Goal: Task Accomplishment & Management: Complete application form

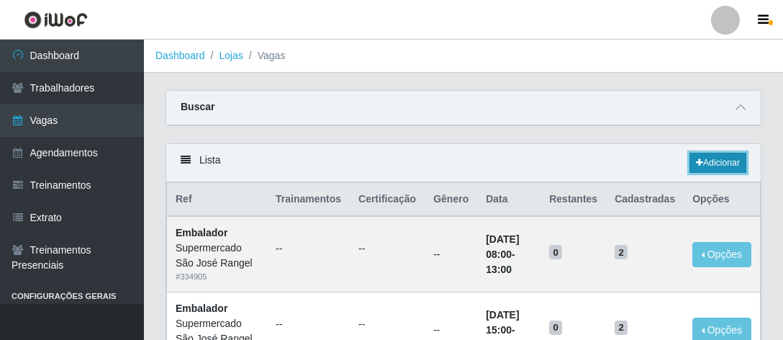
click at [716, 160] on link "Adicionar" at bounding box center [718, 163] width 57 height 20
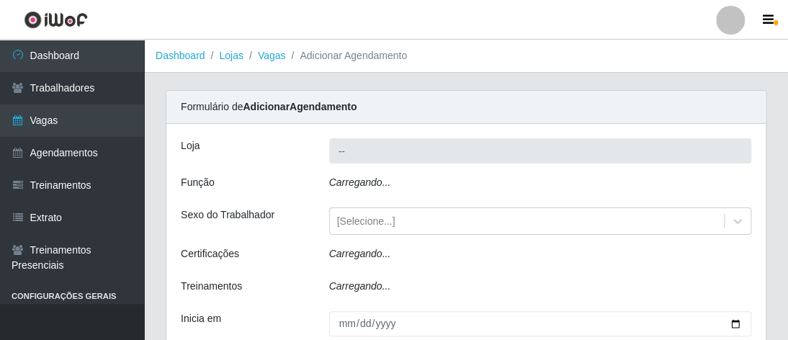
type input "Supermercado São [PERSON_NAME]"
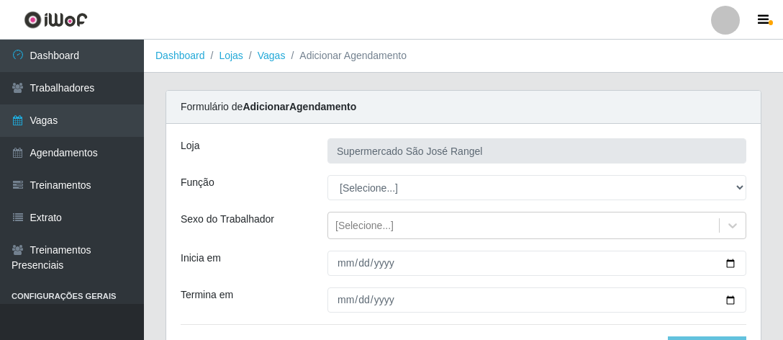
click at [466, 158] on input "Supermercado São [PERSON_NAME]" at bounding box center [537, 150] width 419 height 25
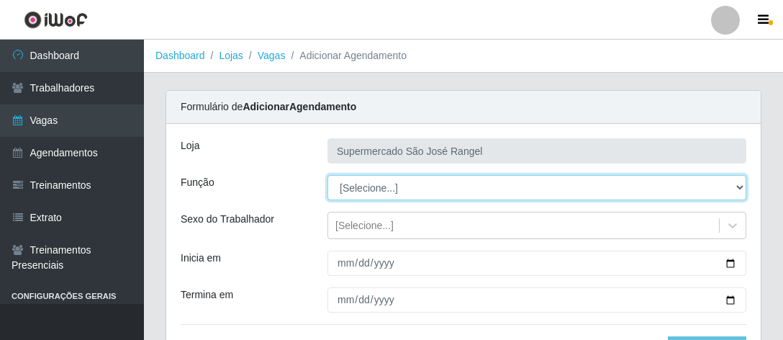
click at [380, 188] on select "[Selecione...] ASG ASG + ASG ++ Embalador Embalador + Embalador ++" at bounding box center [537, 187] width 419 height 25
select select "1"
click at [328, 175] on select "[Selecione...] ASG ASG + ASG ++ Embalador Embalador + Embalador ++" at bounding box center [537, 187] width 419 height 25
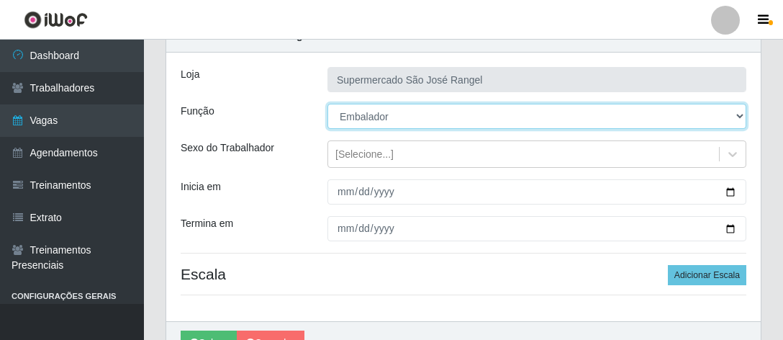
scroll to position [72, 0]
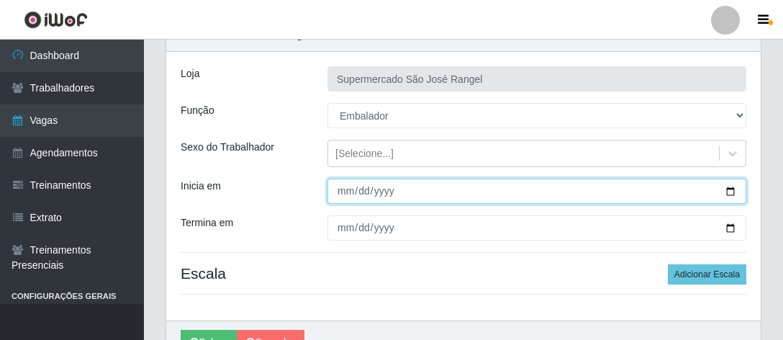
drag, startPoint x: 344, startPoint y: 194, endPoint x: 314, endPoint y: 167, distance: 40.3
click at [346, 186] on input "Inicia em" at bounding box center [537, 191] width 419 height 25
type input "2025-08-30"
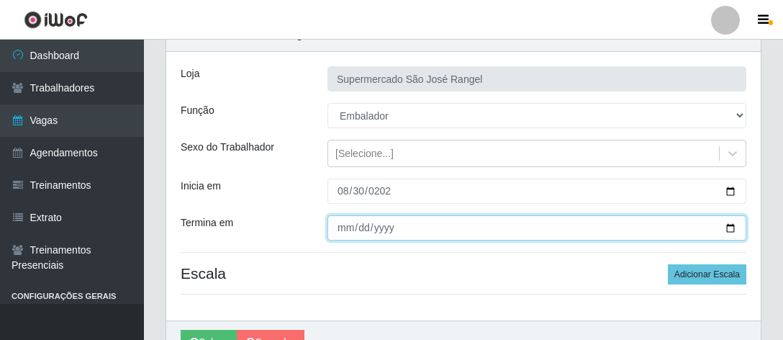
click at [345, 221] on input "Termina em" at bounding box center [537, 227] width 419 height 25
type input "2025-08-30"
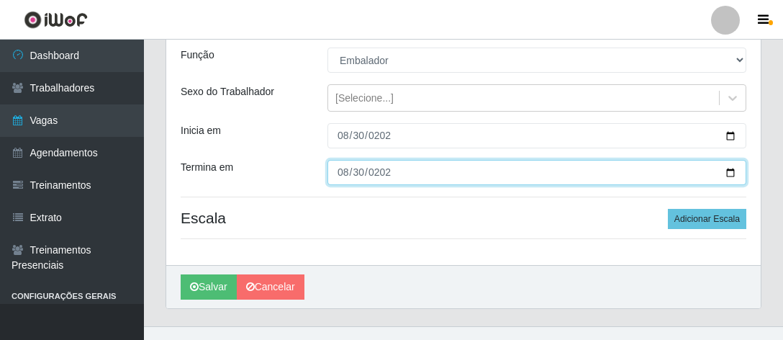
scroll to position [144, 0]
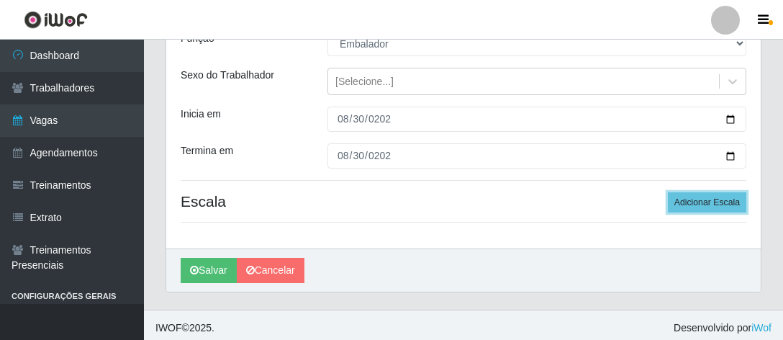
drag, startPoint x: 719, startPoint y: 202, endPoint x: 530, endPoint y: 222, distance: 190.4
click at [719, 202] on button "Adicionar Escala" at bounding box center [707, 202] width 78 height 20
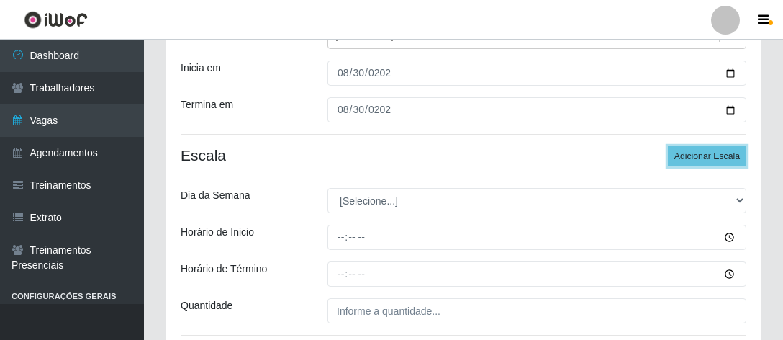
scroll to position [216, 0]
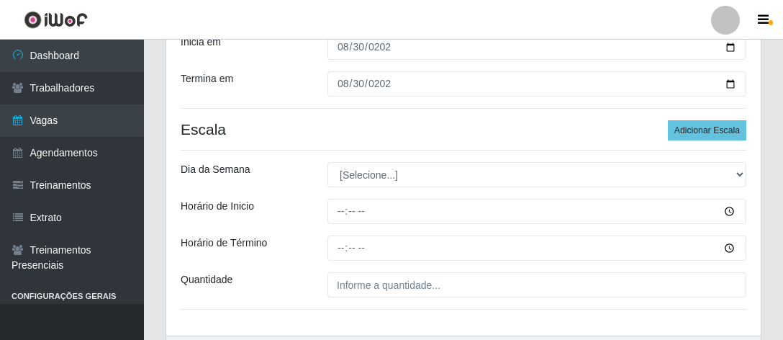
click at [457, 120] on h4 "Escala Adicionar Escala" at bounding box center [464, 129] width 566 height 18
click at [739, 120] on button "Adicionar Escala" at bounding box center [707, 130] width 78 height 20
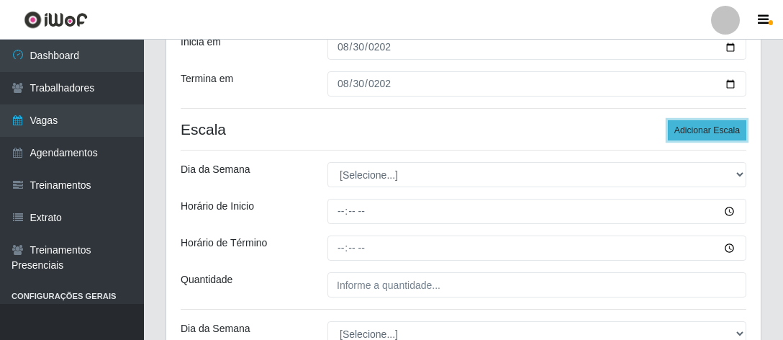
click at [741, 120] on button "Adicionar Escala" at bounding box center [707, 130] width 78 height 20
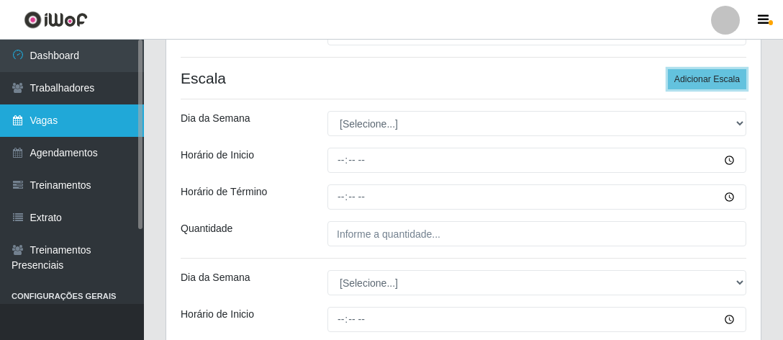
scroll to position [0, 0]
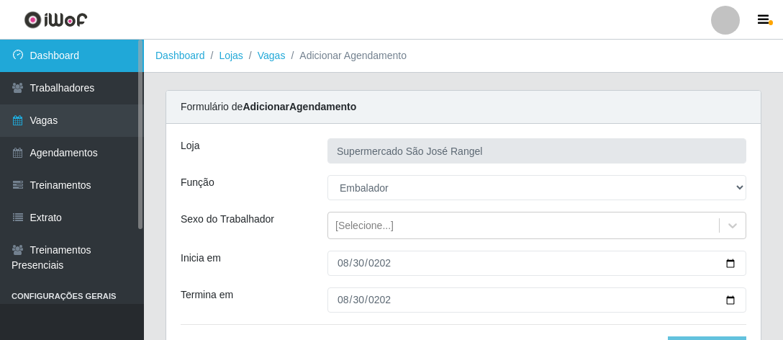
click at [85, 63] on link "Dashboard" at bounding box center [72, 56] width 144 height 32
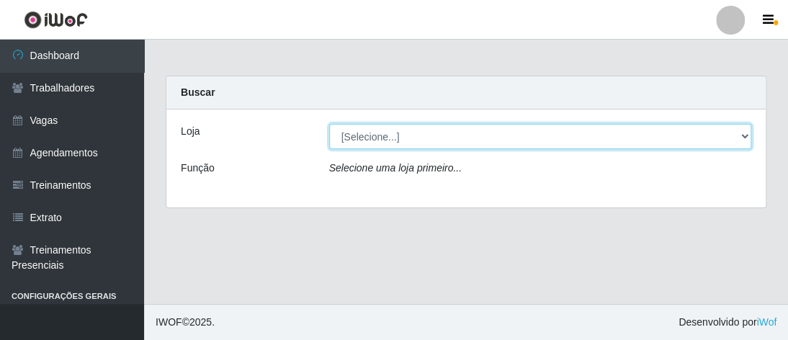
click at [748, 136] on select "[Selecione...] Supermercado São José Rangel" at bounding box center [540, 136] width 423 height 25
select select "183"
click at [329, 124] on select "[Selecione...] Supermercado São José Rangel" at bounding box center [540, 136] width 423 height 25
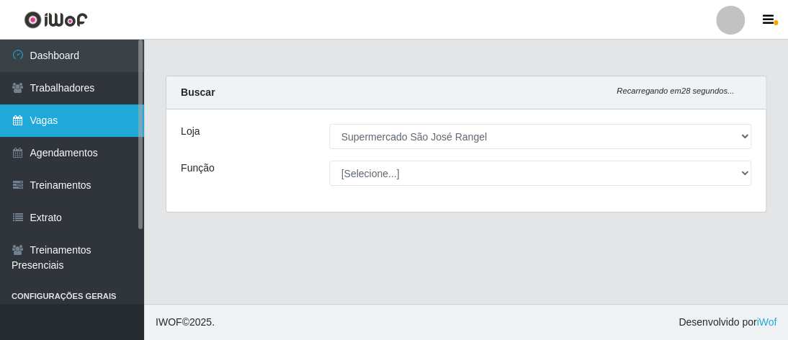
click at [69, 119] on link "Vagas" at bounding box center [72, 120] width 144 height 32
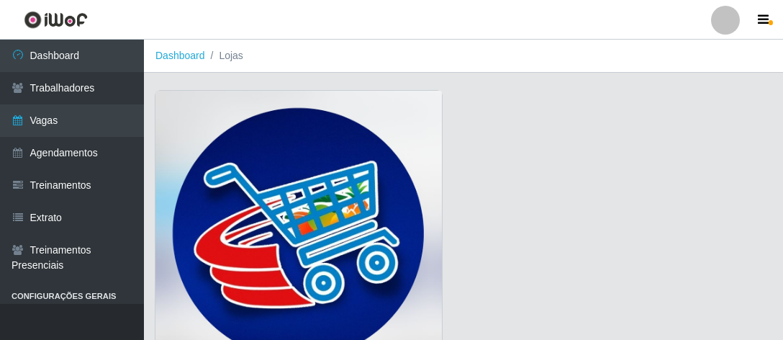
click at [269, 211] on img at bounding box center [299, 236] width 287 height 290
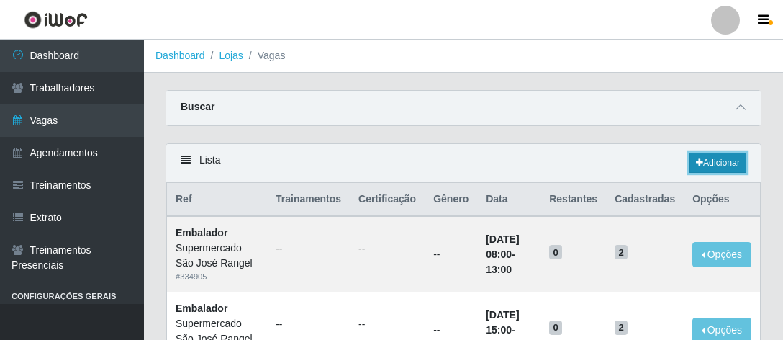
click at [716, 165] on link "Adicionar" at bounding box center [718, 163] width 57 height 20
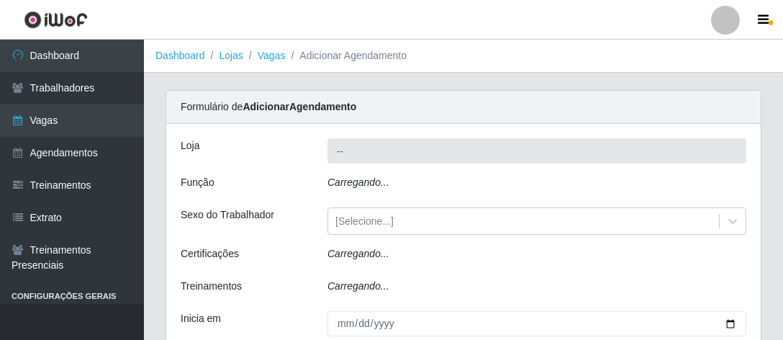
type input "Supermercado São [PERSON_NAME]"
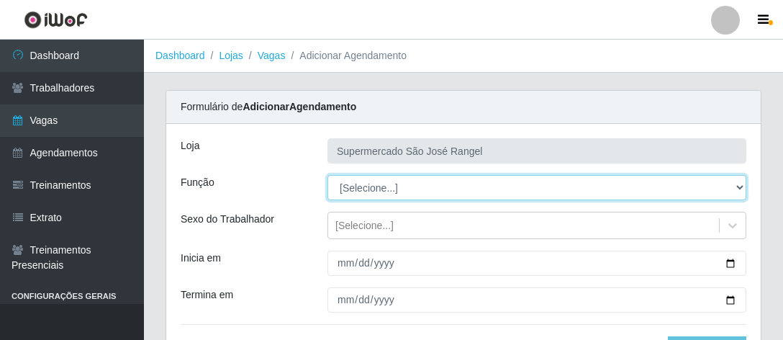
click at [462, 189] on select "[Selecione...] ASG ASG + ASG ++ Embalador Embalador + Embalador ++" at bounding box center [537, 187] width 419 height 25
select select "1"
click at [328, 175] on select "[Selecione...] ASG ASG + ASG ++ Embalador Embalador + Embalador ++" at bounding box center [537, 187] width 419 height 25
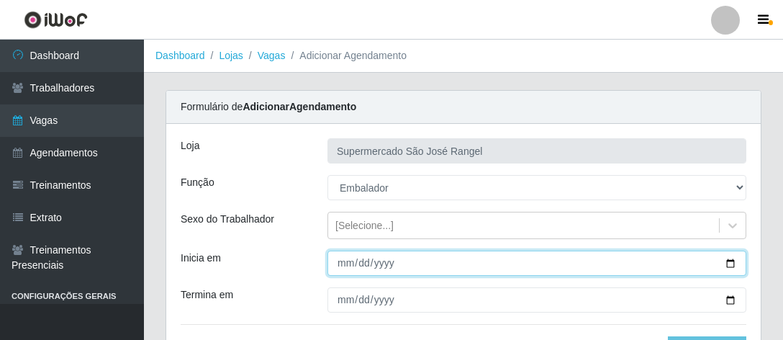
click at [344, 270] on input "Inicia em" at bounding box center [537, 263] width 419 height 25
type input "2025-08-30"
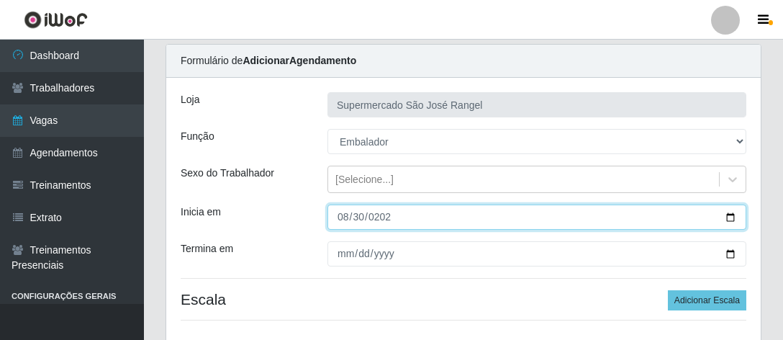
scroll to position [72, 0]
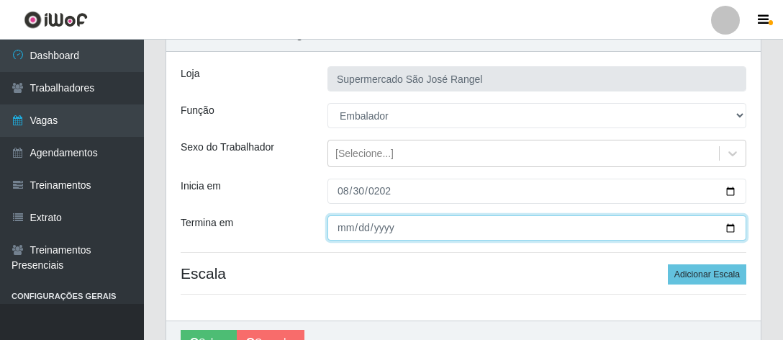
click at [348, 227] on input "Termina em" at bounding box center [537, 227] width 419 height 25
type input "2025-08-30"
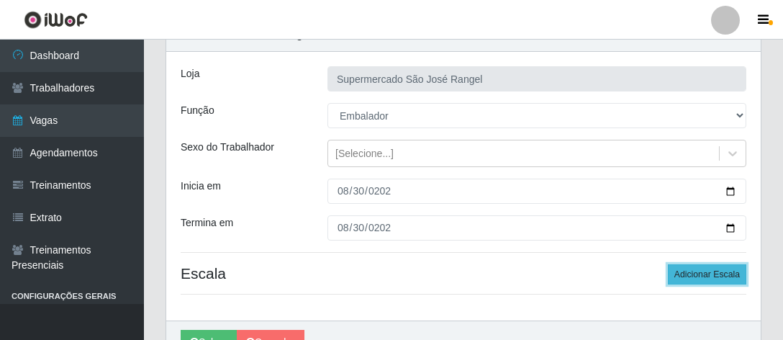
click at [730, 271] on button "Adicionar Escala" at bounding box center [707, 274] width 78 height 20
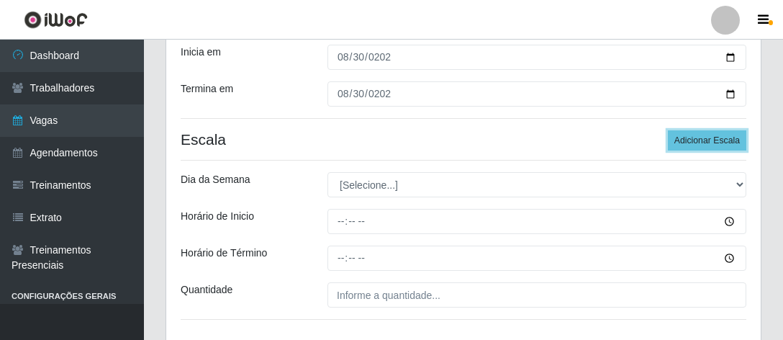
scroll to position [216, 0]
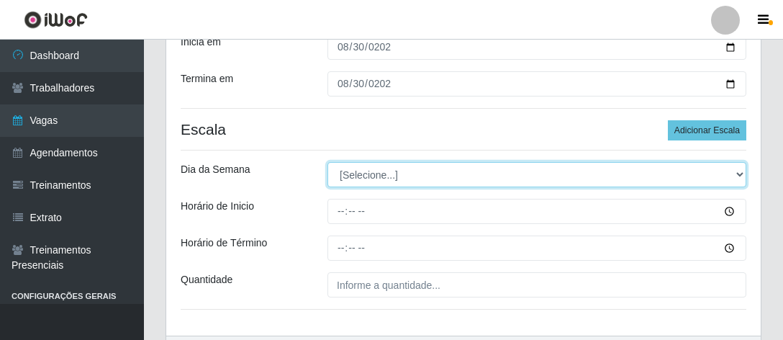
click at [377, 173] on select "[Selecione...] Segunda Terça Quarta Quinta Sexta Sábado Domingo" at bounding box center [537, 174] width 419 height 25
select select "6"
click at [328, 162] on select "[Selecione...] Segunda Terça Quarta Quinta Sexta Sábado Domingo" at bounding box center [537, 174] width 419 height 25
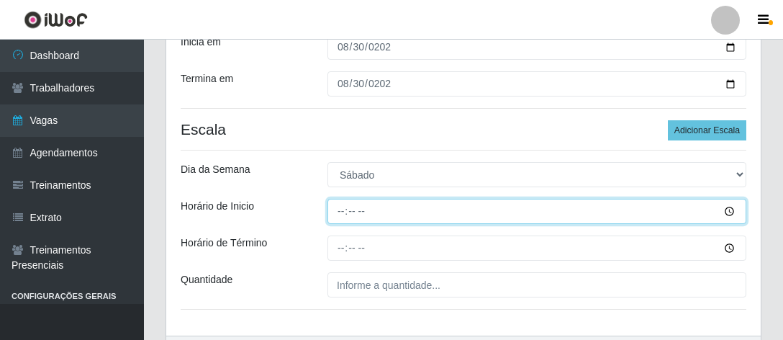
click at [338, 214] on input "Horário de Inicio" at bounding box center [537, 211] width 419 height 25
type input "08:00"
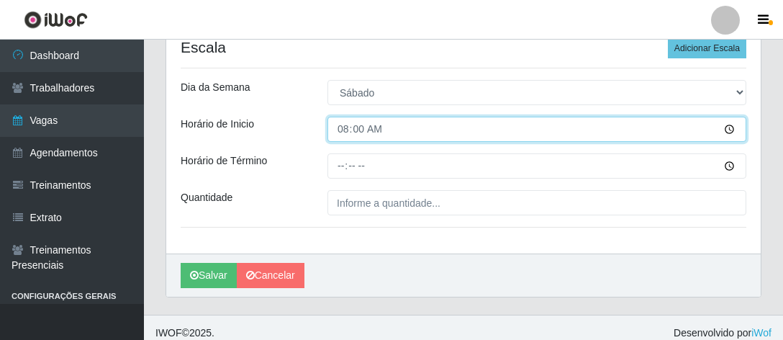
scroll to position [307, 0]
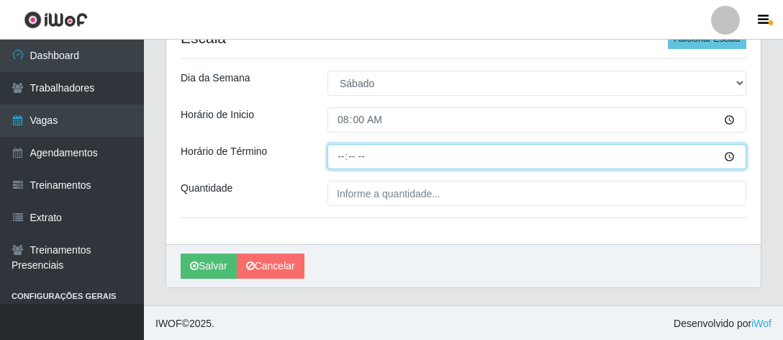
click at [341, 159] on input "Horário de Término" at bounding box center [537, 156] width 419 height 25
type input "13:00"
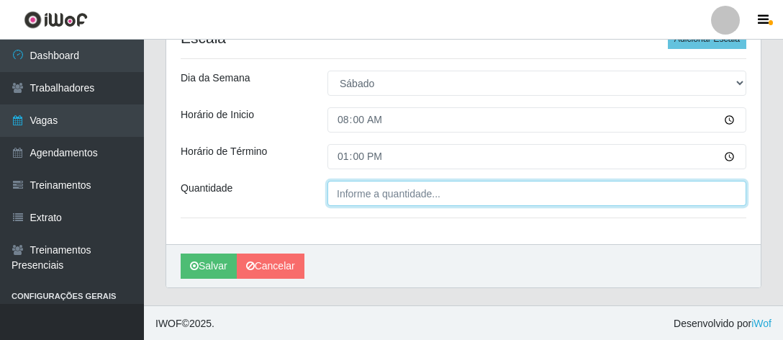
click at [361, 198] on input "Quantidade" at bounding box center [537, 193] width 419 height 25
type input "1__"
click at [181, 253] on button "Salvar" at bounding box center [209, 265] width 56 height 25
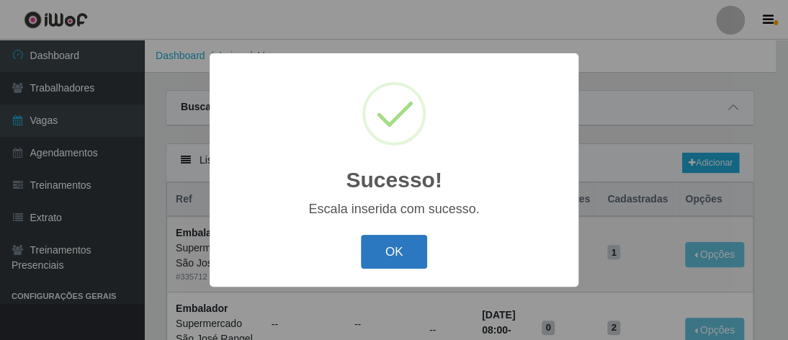
click at [399, 251] on button "OK" at bounding box center [394, 252] width 67 height 34
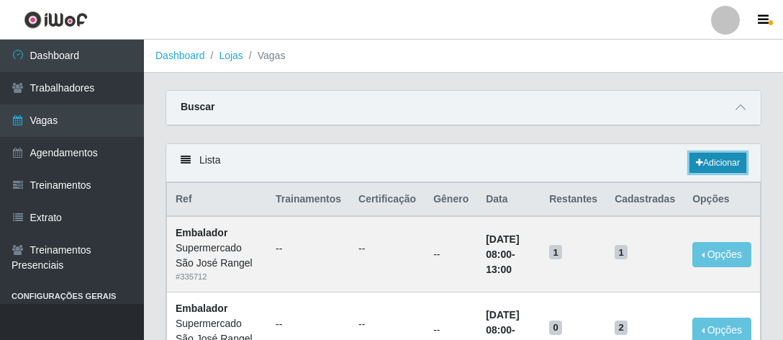
click at [707, 165] on link "Adicionar" at bounding box center [718, 163] width 57 height 20
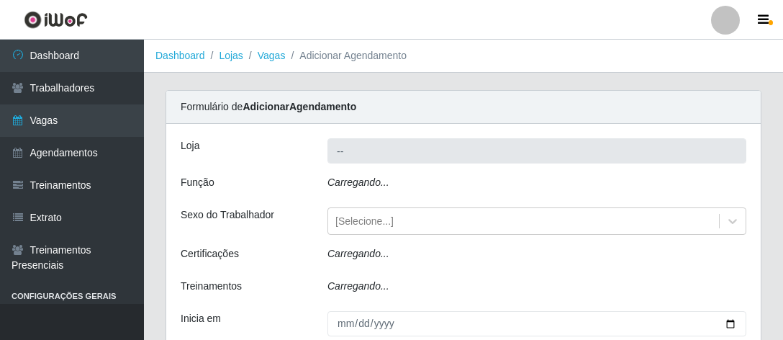
type input "Supermercado São [PERSON_NAME]"
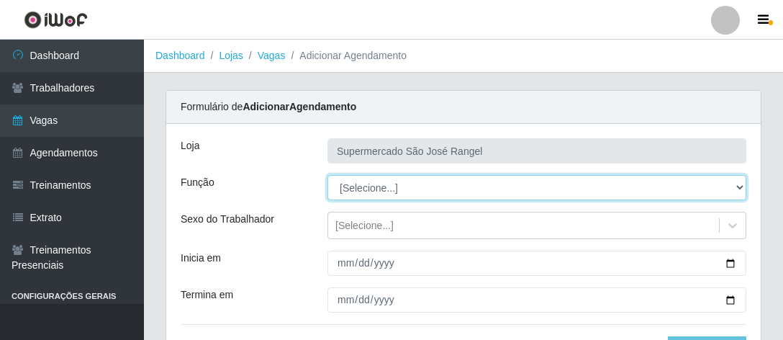
click at [464, 190] on select "[Selecione...] ASG ASG + ASG ++ Embalador Embalador + Embalador ++" at bounding box center [537, 187] width 419 height 25
select select "1"
click at [328, 175] on select "[Selecione...] ASG ASG + ASG ++ Embalador Embalador + Embalador ++" at bounding box center [537, 187] width 419 height 25
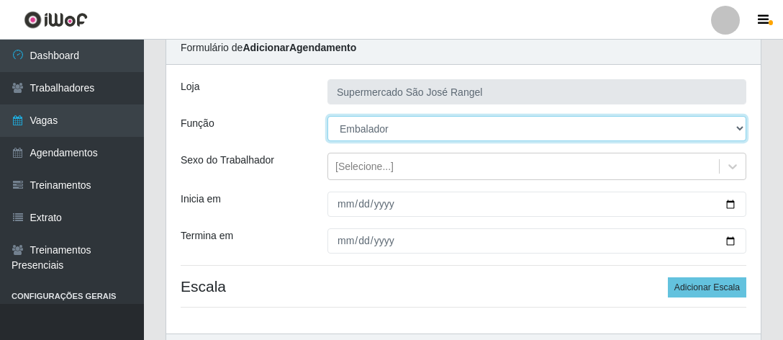
scroll to position [144, 0]
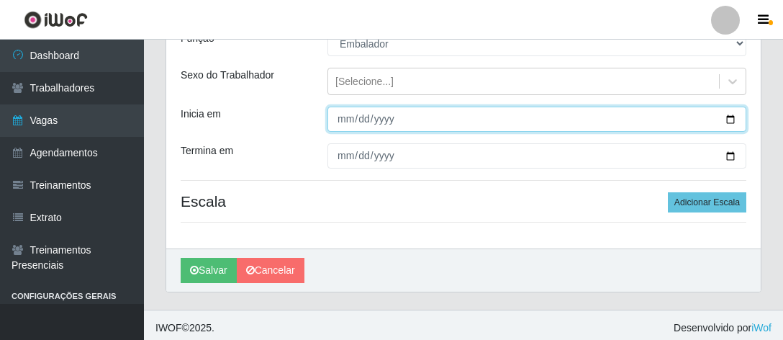
click at [345, 117] on input "Inicia em" at bounding box center [537, 119] width 419 height 25
type input "2052-08-30"
type input "2025-08-30"
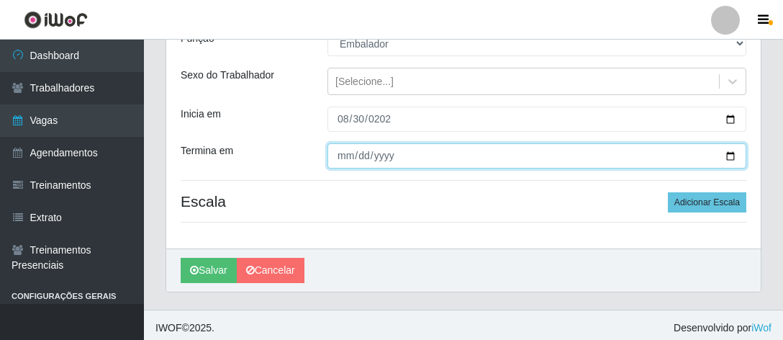
click at [333, 161] on input "Termina em" at bounding box center [537, 155] width 419 height 25
type input "20285-08-30"
type input "2025-08-30"
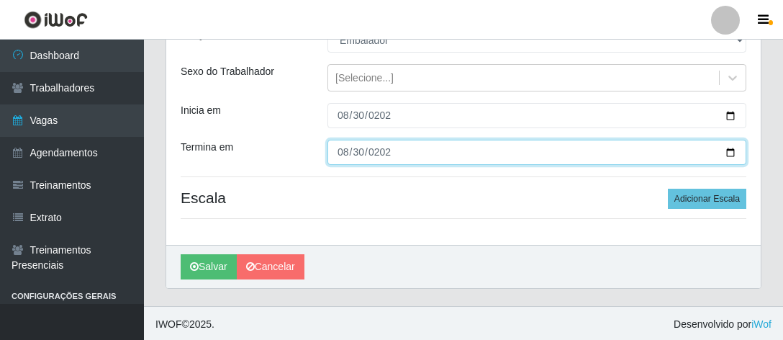
scroll to position [148, 0]
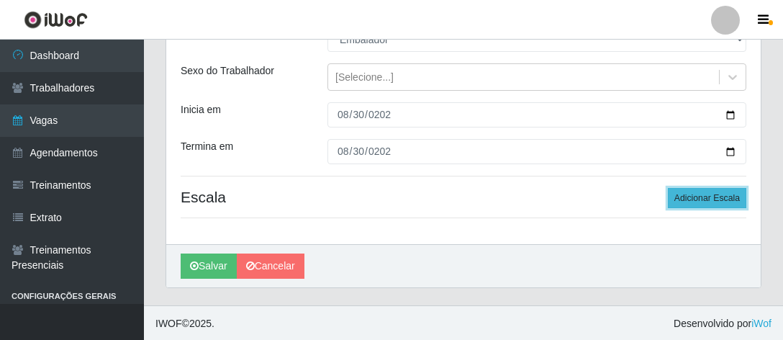
click at [717, 192] on button "Adicionar Escala" at bounding box center [707, 198] width 78 height 20
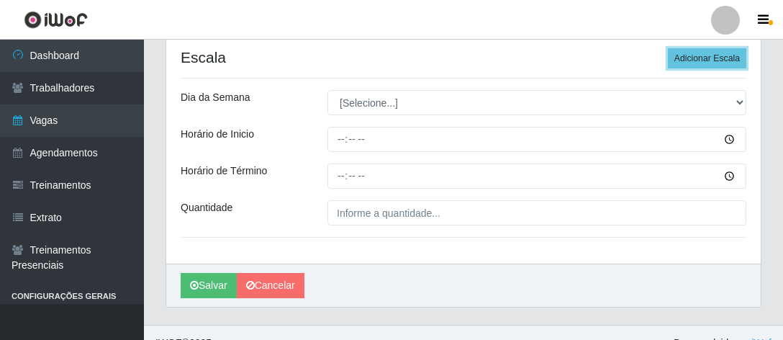
scroll to position [307, 0]
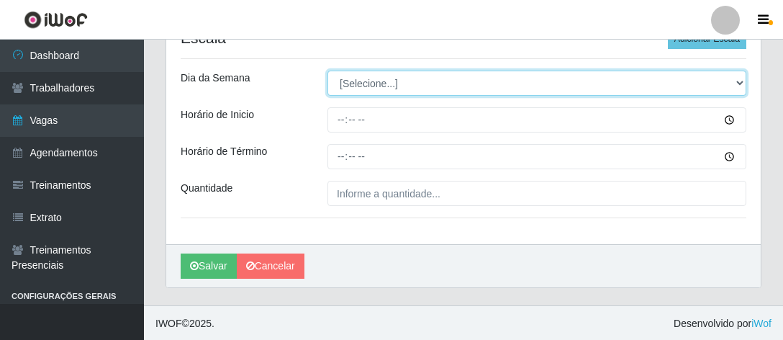
click at [372, 81] on select "[Selecione...] Segunda Terça Quarta Quinta Sexta Sábado Domingo" at bounding box center [537, 83] width 419 height 25
select select "6"
click at [328, 71] on select "[Selecione...] Segunda Terça Quarta Quinta Sexta Sábado Domingo" at bounding box center [537, 83] width 419 height 25
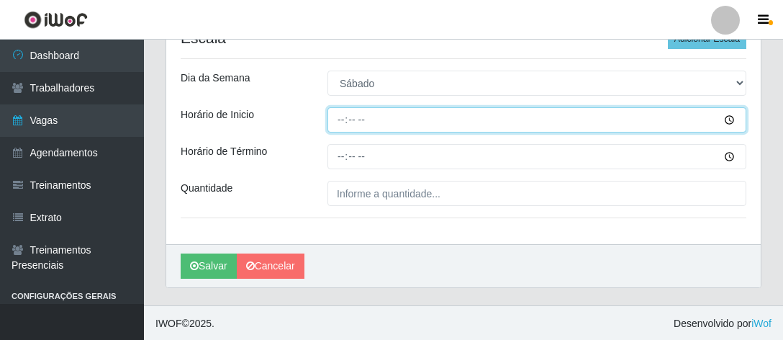
click at [338, 117] on input "Horário de Inicio" at bounding box center [537, 119] width 419 height 25
type input "08:02"
type input "08:00"
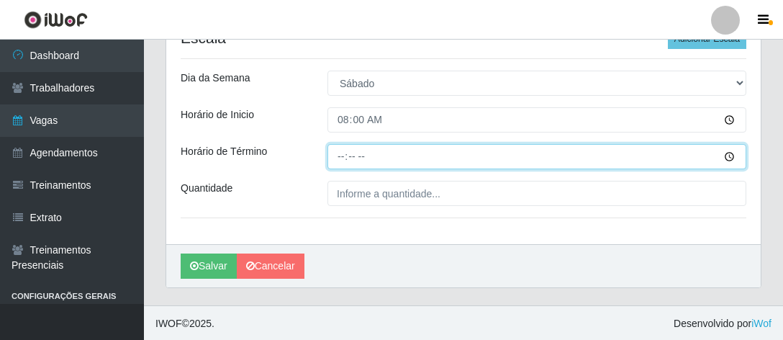
click at [337, 151] on input "Horário de Término" at bounding box center [537, 156] width 419 height 25
type input "13:00"
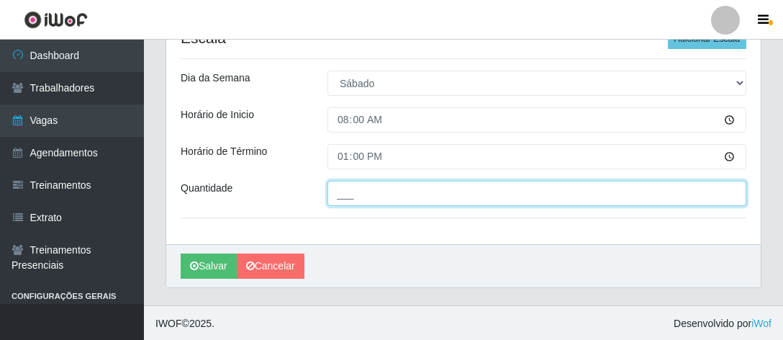
click at [352, 193] on input "___" at bounding box center [537, 193] width 419 height 25
type input "1__"
click at [181, 253] on button "Salvar" at bounding box center [209, 265] width 56 height 25
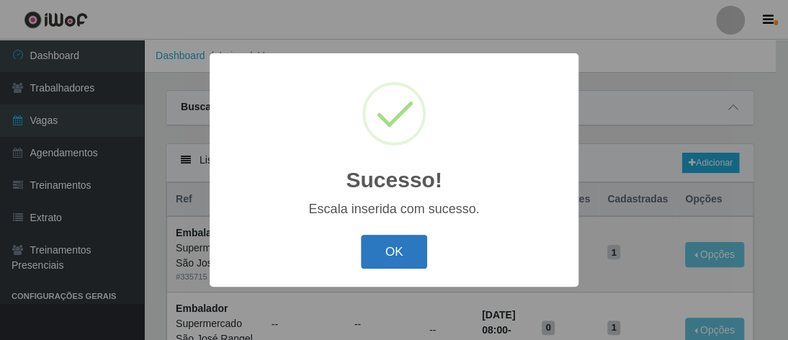
click at [419, 258] on button "OK" at bounding box center [394, 252] width 67 height 34
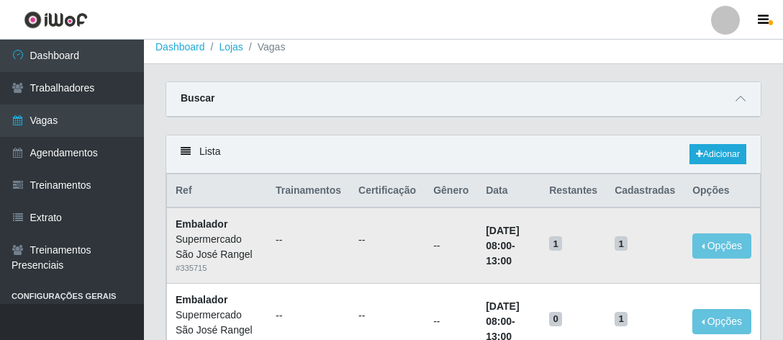
scroll to position [72, 0]
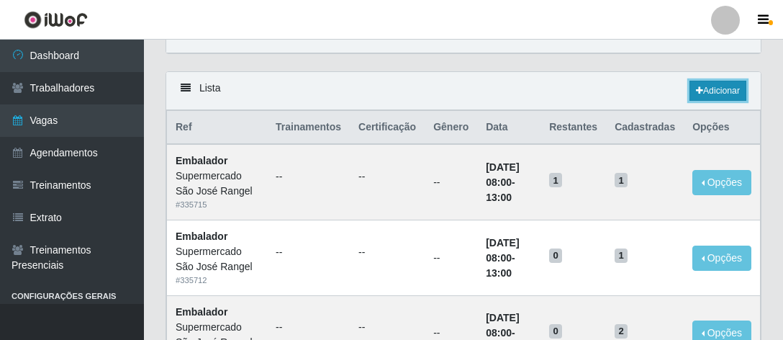
click at [707, 92] on link "Adicionar" at bounding box center [718, 91] width 57 height 20
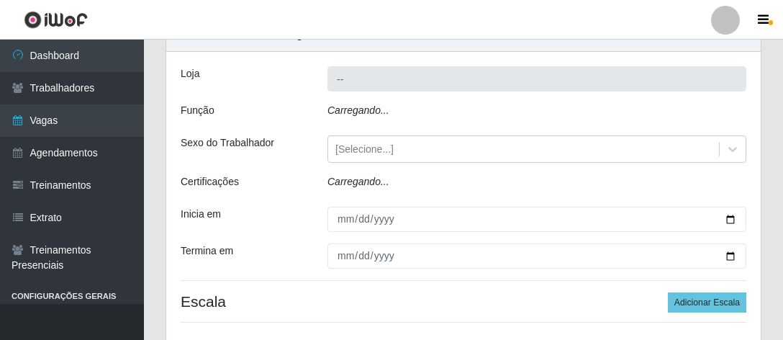
type input "Supermercado São [PERSON_NAME]"
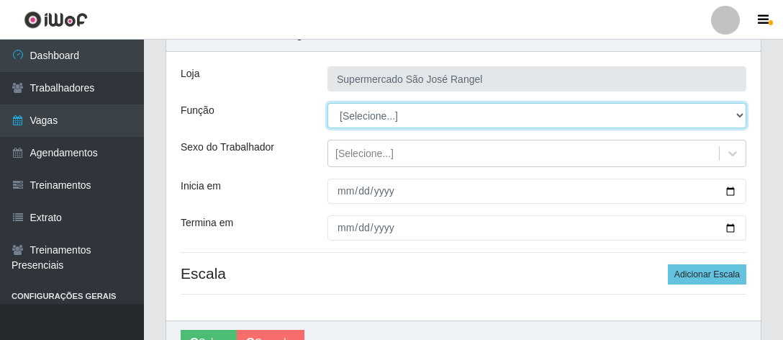
click at [440, 115] on select "[Selecione...] ASG ASG + ASG ++ Embalador Embalador + Embalador ++" at bounding box center [537, 115] width 419 height 25
select select "1"
click at [328, 103] on select "[Selecione...] ASG ASG + ASG ++ Embalador Embalador + Embalador ++" at bounding box center [537, 115] width 419 height 25
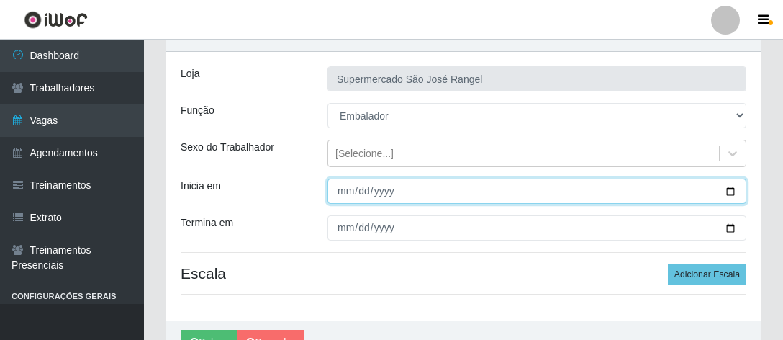
click at [343, 193] on input "Inicia em" at bounding box center [537, 191] width 419 height 25
type input "2025-08-30"
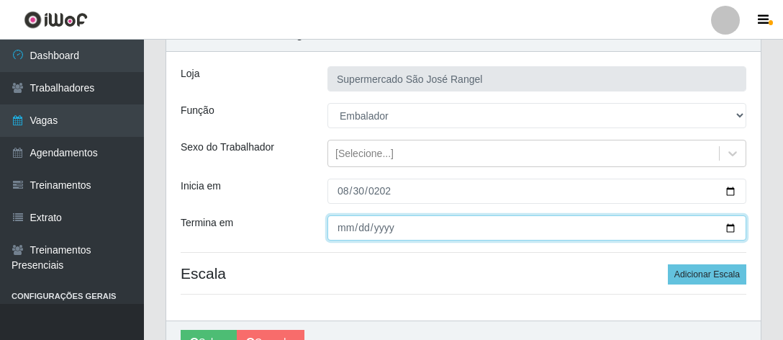
click at [346, 229] on input "Termina em" at bounding box center [537, 227] width 419 height 25
type input "2025-08-30"
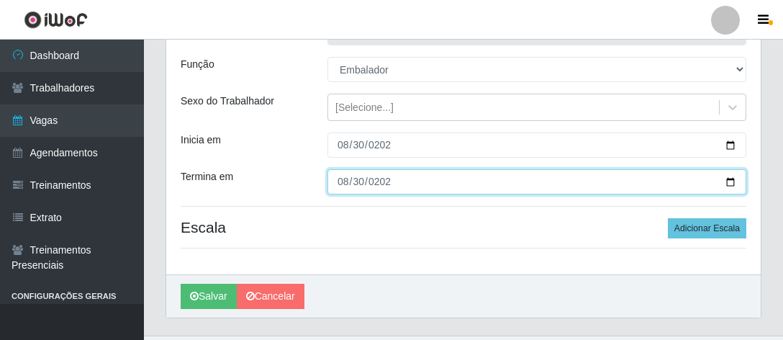
scroll to position [148, 0]
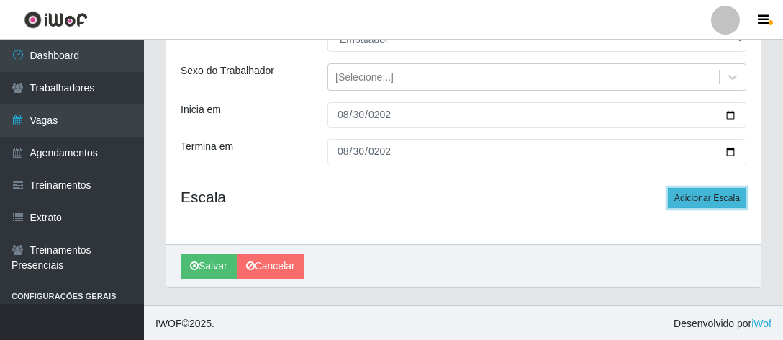
click at [706, 205] on button "Adicionar Escala" at bounding box center [707, 198] width 78 height 20
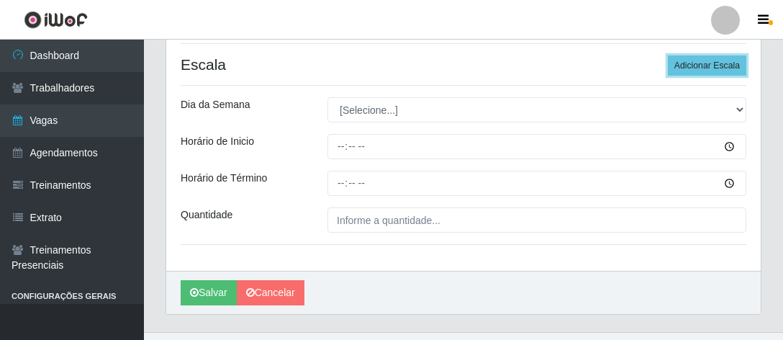
scroll to position [292, 0]
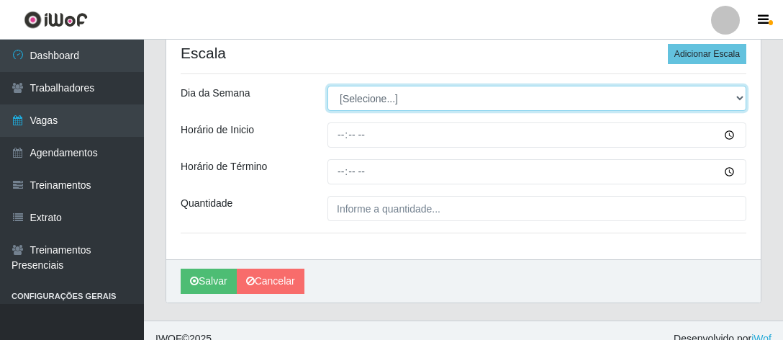
click at [379, 93] on select "[Selecione...] Segunda Terça Quarta Quinta Sexta Sábado Domingo" at bounding box center [537, 98] width 419 height 25
select select "6"
click at [328, 86] on select "[Selecione...] Segunda Terça Quarta Quinta Sexta Sábado Domingo" at bounding box center [537, 98] width 419 height 25
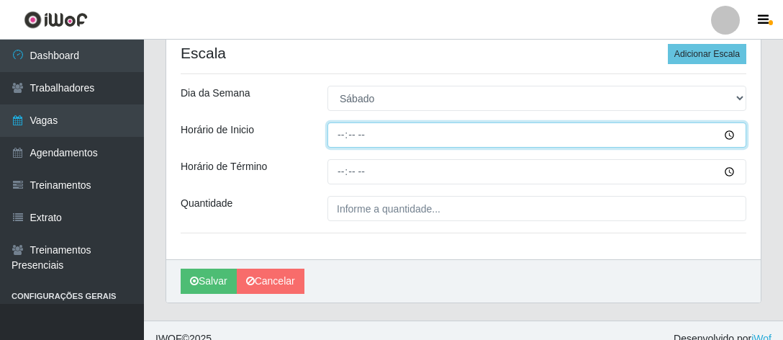
drag, startPoint x: 344, startPoint y: 129, endPoint x: 332, endPoint y: 176, distance: 49.1
click at [346, 147] on div "Loja Supermercado São José Rangel Função [Selecione...] ASG ASG + ASG ++ Embala…" at bounding box center [463, 46] width 595 height 428
type input "15:00"
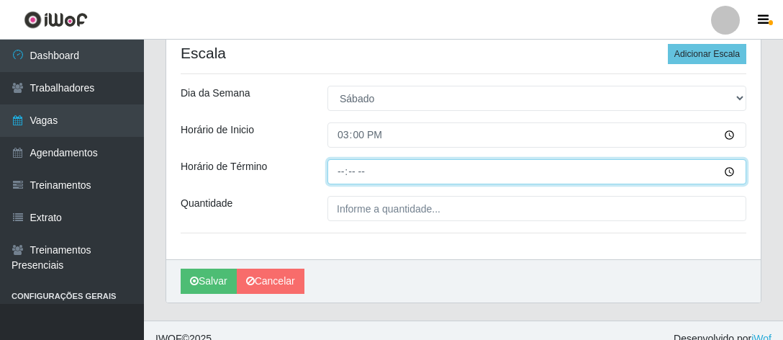
click at [341, 166] on input "Horário de Término" at bounding box center [537, 171] width 419 height 25
type input "19:00"
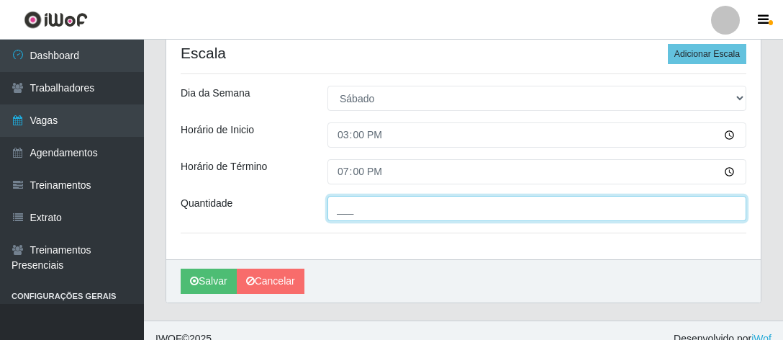
click at [382, 207] on input "___" at bounding box center [537, 208] width 419 height 25
type input "1__"
click at [181, 269] on button "Salvar" at bounding box center [209, 281] width 56 height 25
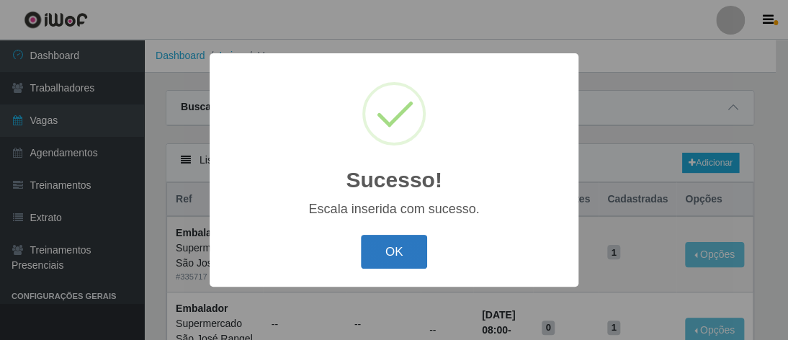
click at [413, 240] on button "OK" at bounding box center [394, 252] width 67 height 34
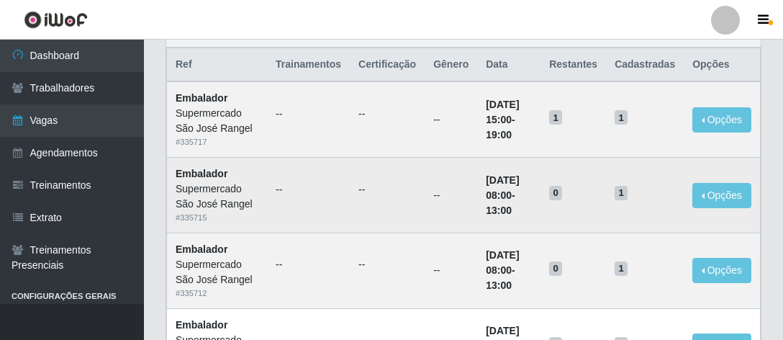
scroll to position [144, 0]
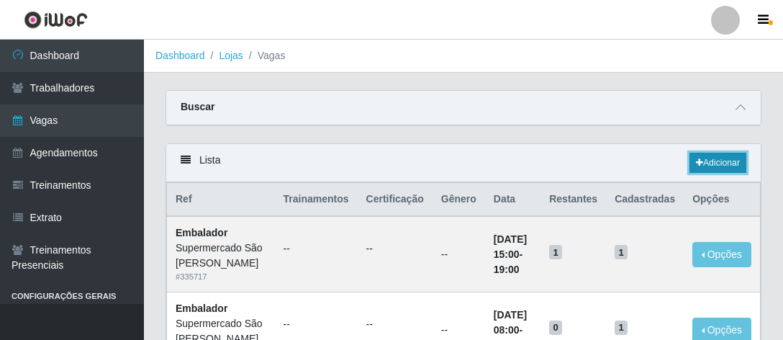
click at [703, 166] on link "Adicionar" at bounding box center [718, 163] width 57 height 20
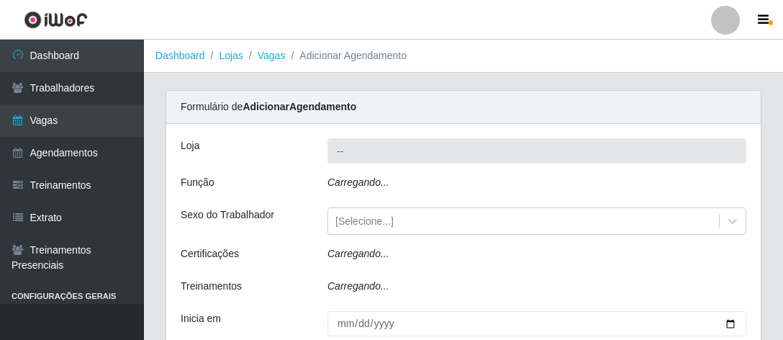
type input "Supermercado São [PERSON_NAME]"
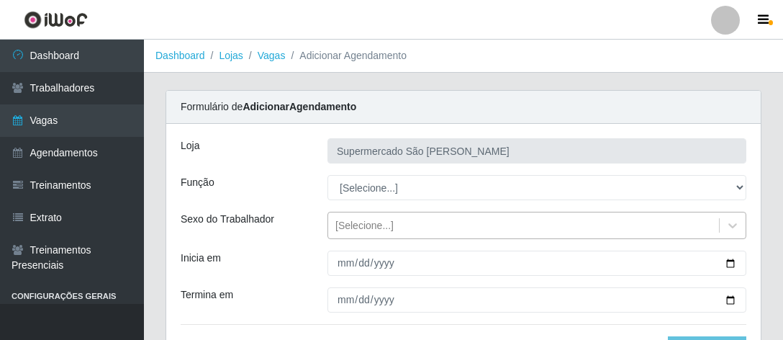
click at [476, 222] on div "[Selecione...]" at bounding box center [523, 226] width 391 height 24
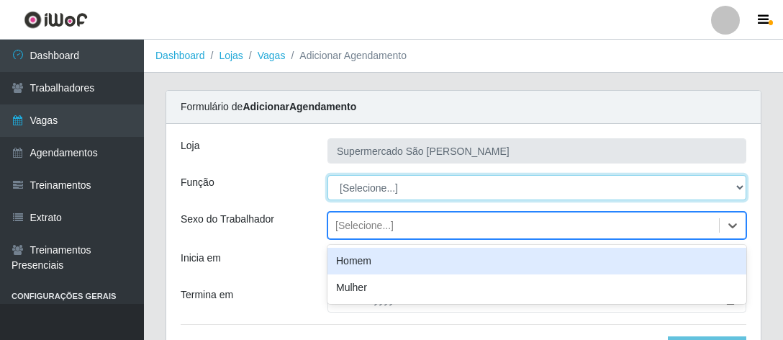
click at [410, 194] on select "[Selecione...] ASG ASG + ASG ++ Embalador Embalador + Embalador ++" at bounding box center [537, 187] width 419 height 25
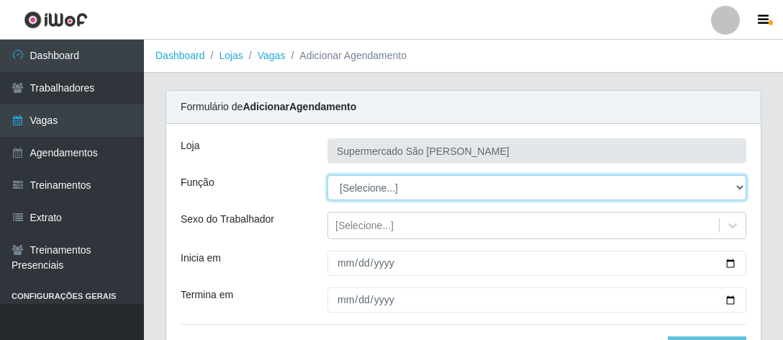
select select "1"
click at [328, 175] on select "[Selecione...] ASG ASG + ASG ++ Embalador Embalador + Embalador ++" at bounding box center [537, 187] width 419 height 25
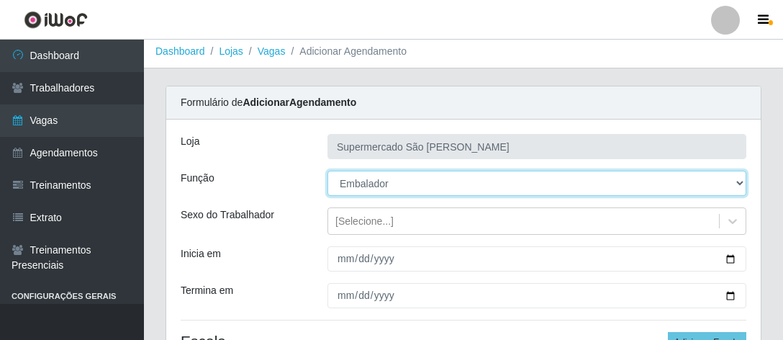
scroll to position [76, 0]
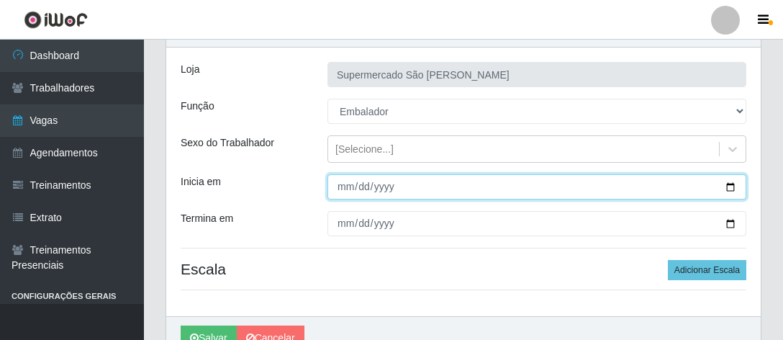
click at [347, 187] on input "Inicia em" at bounding box center [537, 186] width 419 height 25
type input "[DATE]"
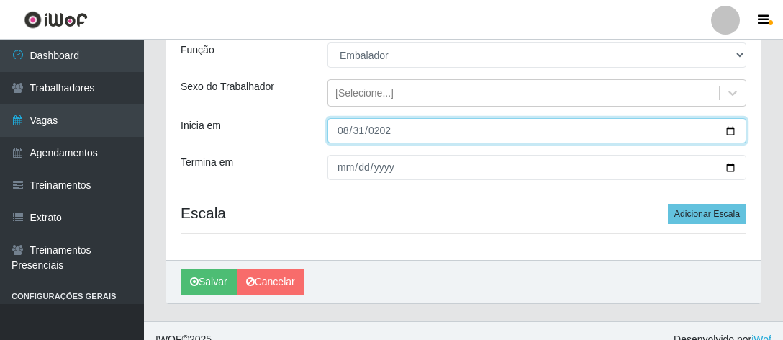
scroll to position [148, 0]
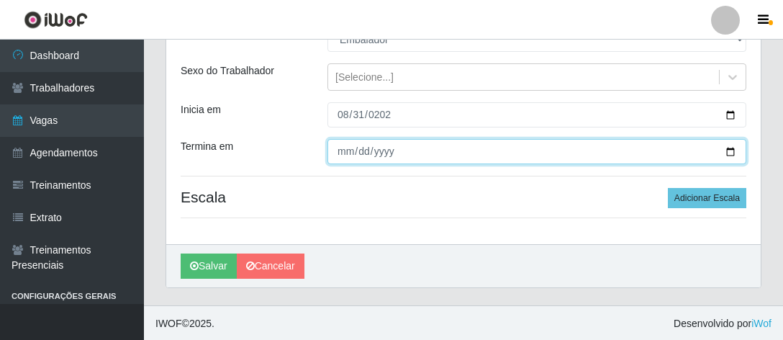
click at [348, 158] on input "Termina em" at bounding box center [537, 151] width 419 height 25
type input "[DATE]"
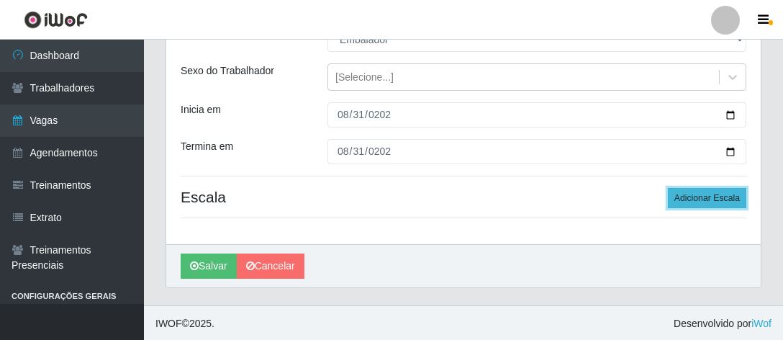
click at [711, 198] on button "Adicionar Escala" at bounding box center [707, 198] width 78 height 20
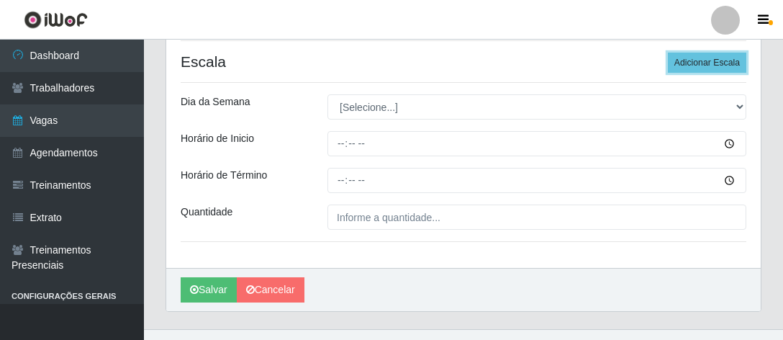
scroll to position [292, 0]
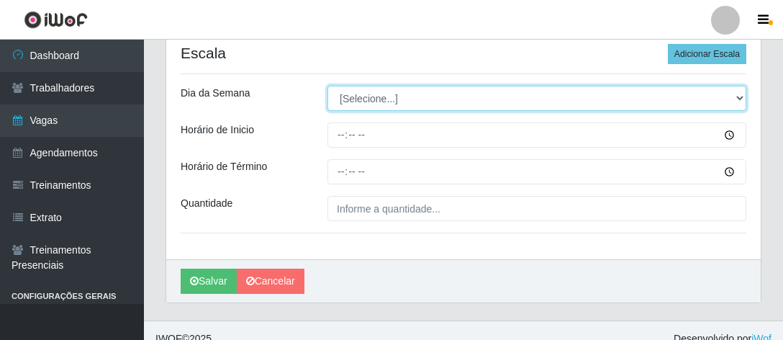
click at [445, 95] on select "[Selecione...] Segunda Terça Quarta Quinta Sexta Sábado Domingo" at bounding box center [537, 98] width 419 height 25
select select "0"
click at [328, 86] on select "[Selecione...] Segunda Terça Quarta Quinta Sexta Sábado Domingo" at bounding box center [537, 98] width 419 height 25
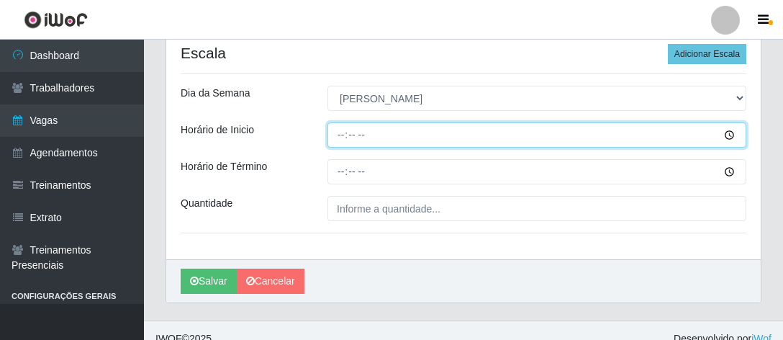
click at [337, 136] on input "Horário de Inicio" at bounding box center [537, 134] width 419 height 25
type input "08:00"
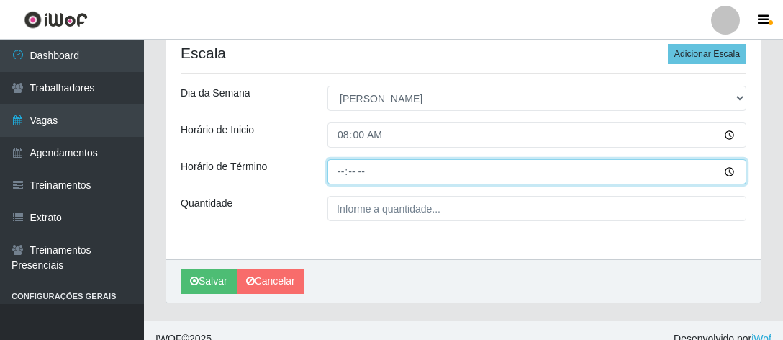
click at [342, 171] on input "Horário de Término" at bounding box center [537, 171] width 419 height 25
type input "13:00"
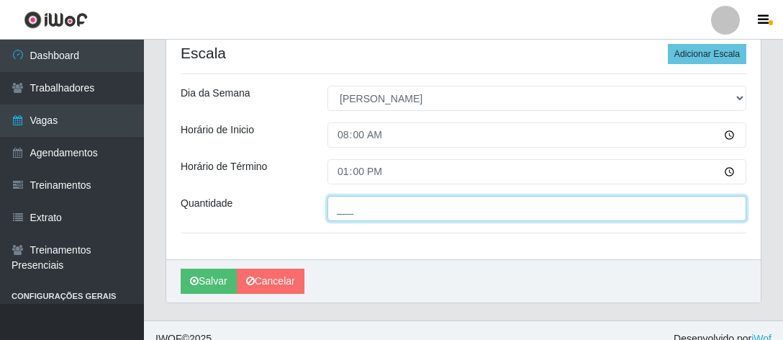
click at [410, 205] on input "___" at bounding box center [537, 208] width 419 height 25
type input "2__"
click at [181, 269] on button "Salvar" at bounding box center [209, 281] width 56 height 25
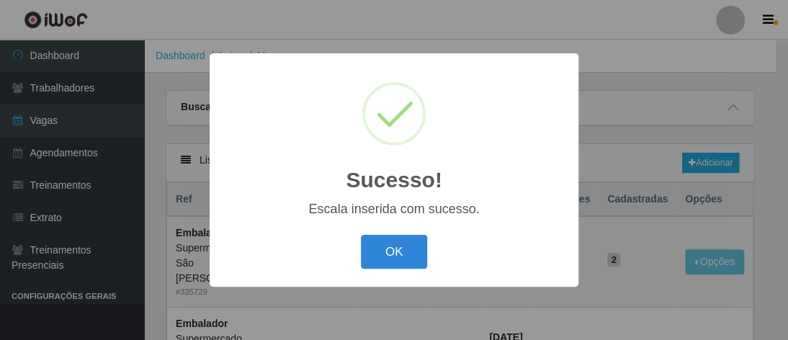
click at [361, 235] on button "OK" at bounding box center [394, 252] width 67 height 34
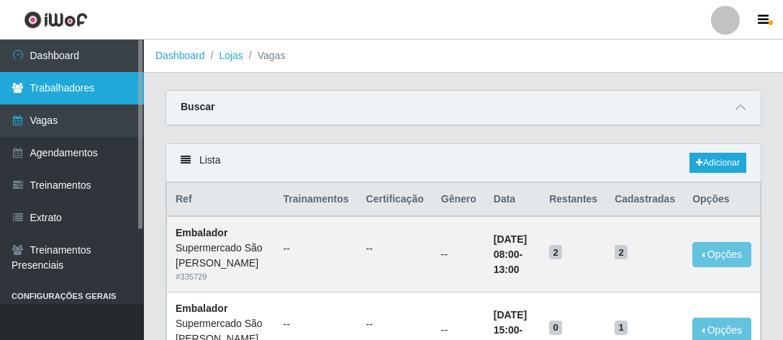
click at [66, 90] on link "Trabalhadores" at bounding box center [72, 88] width 144 height 32
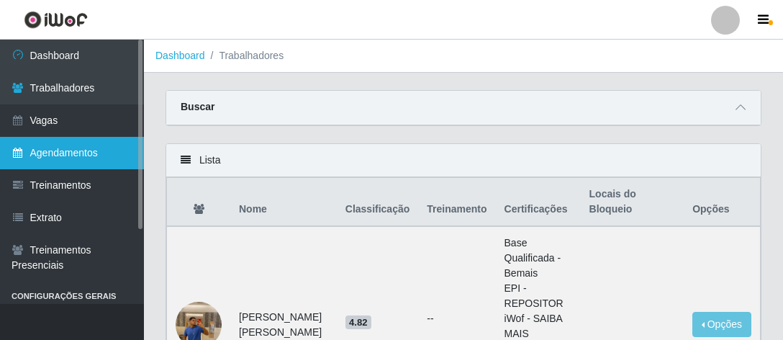
click at [95, 153] on link "Agendamentos" at bounding box center [72, 153] width 144 height 32
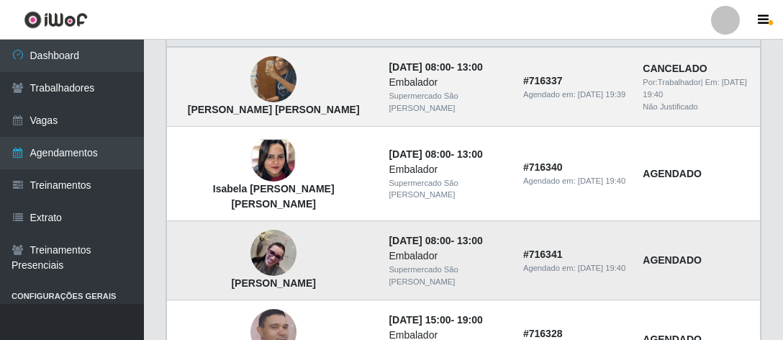
scroll to position [144, 0]
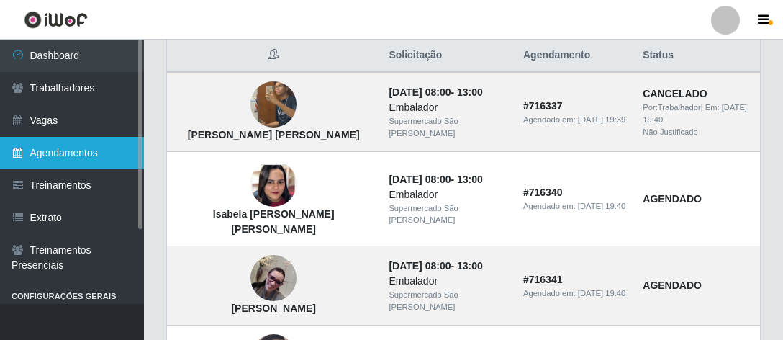
click at [104, 158] on link "Agendamentos" at bounding box center [72, 153] width 144 height 32
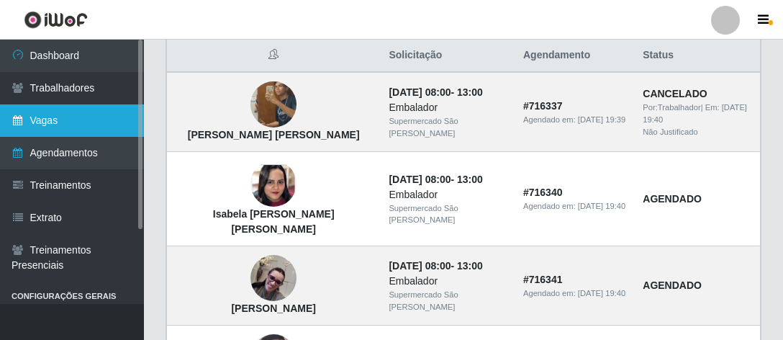
click at [89, 117] on link "Vagas" at bounding box center [72, 120] width 144 height 32
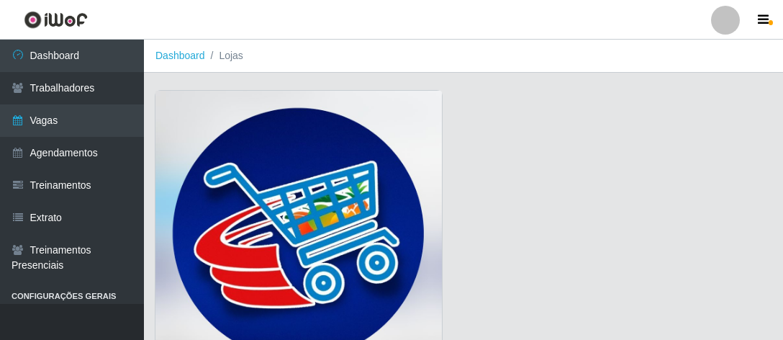
click at [219, 196] on img at bounding box center [299, 236] width 287 height 290
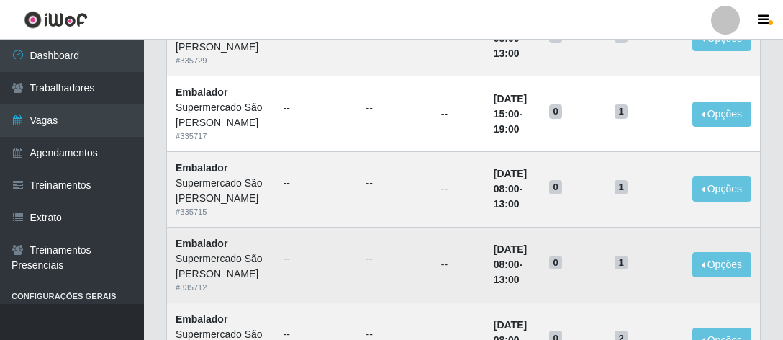
scroll to position [144, 0]
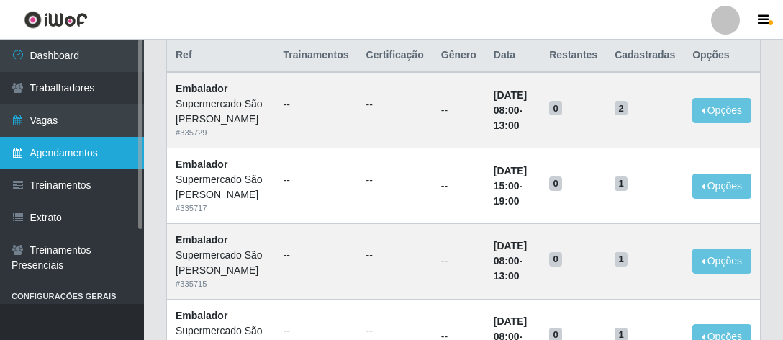
click at [81, 148] on link "Agendamentos" at bounding box center [72, 153] width 144 height 32
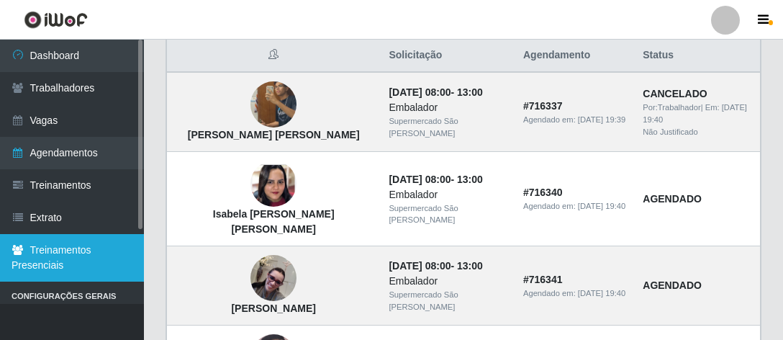
scroll to position [104, 0]
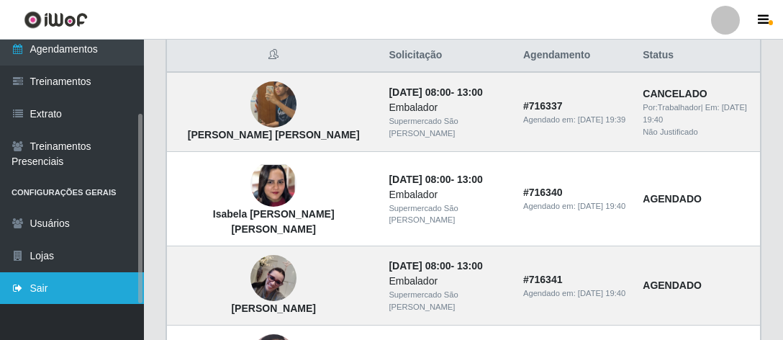
click at [46, 286] on link "Sair" at bounding box center [72, 288] width 144 height 32
